Goal: Transaction & Acquisition: Purchase product/service

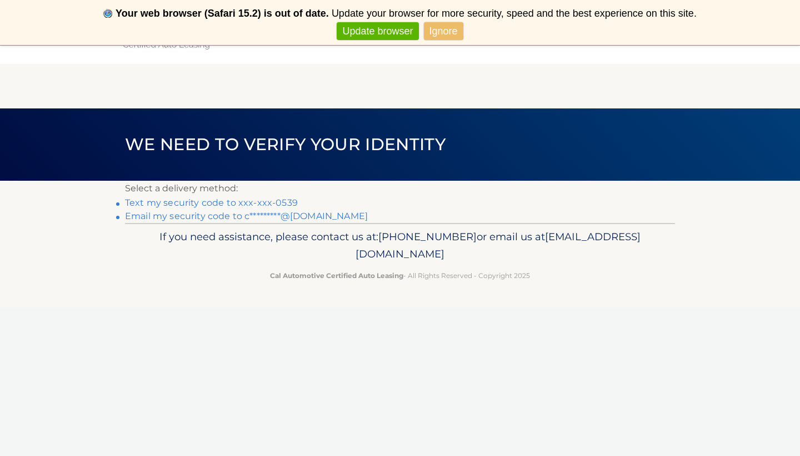
click at [263, 201] on link "Text my security code to xxx-xxx-0539" at bounding box center [211, 202] width 173 height 11
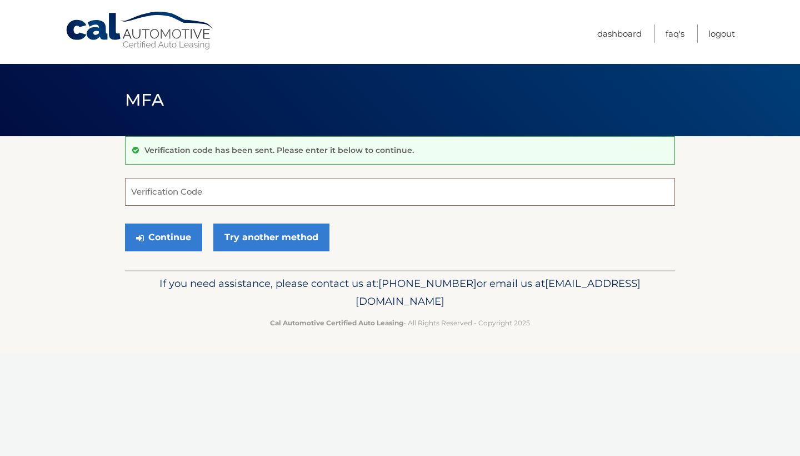
click at [175, 195] on input "Verification Code" at bounding box center [400, 192] width 550 height 28
type input "703454"
click at [167, 242] on button "Continue" at bounding box center [163, 237] width 77 height 28
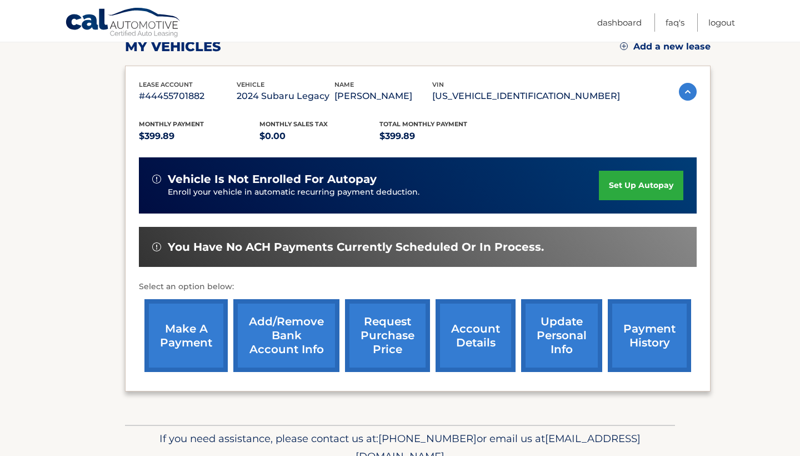
scroll to position [165, 0]
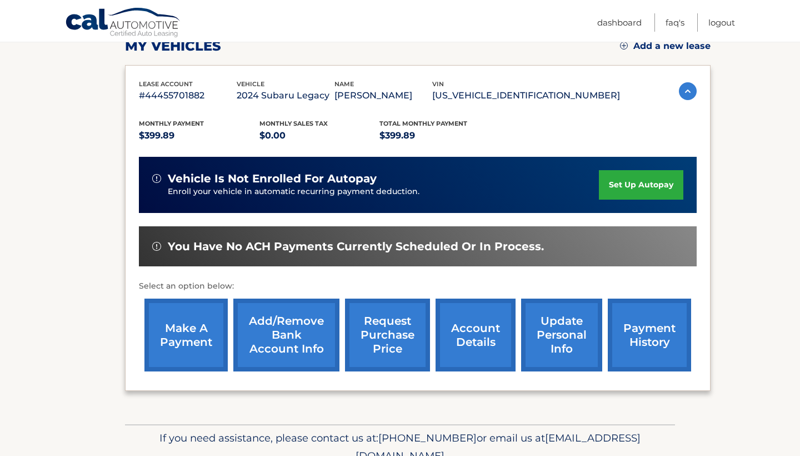
click at [198, 341] on link "make a payment" at bounding box center [185, 334] width 83 height 73
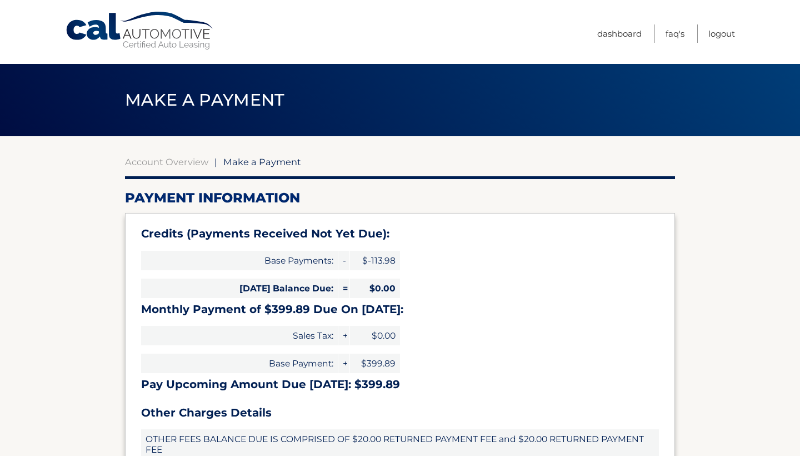
select select "YjlmNTIwZTgtNDRiNy00ZmIzLThhOTYtNmQ5YzhiYWViYTBi"
